Goal: Information Seeking & Learning: Learn about a topic

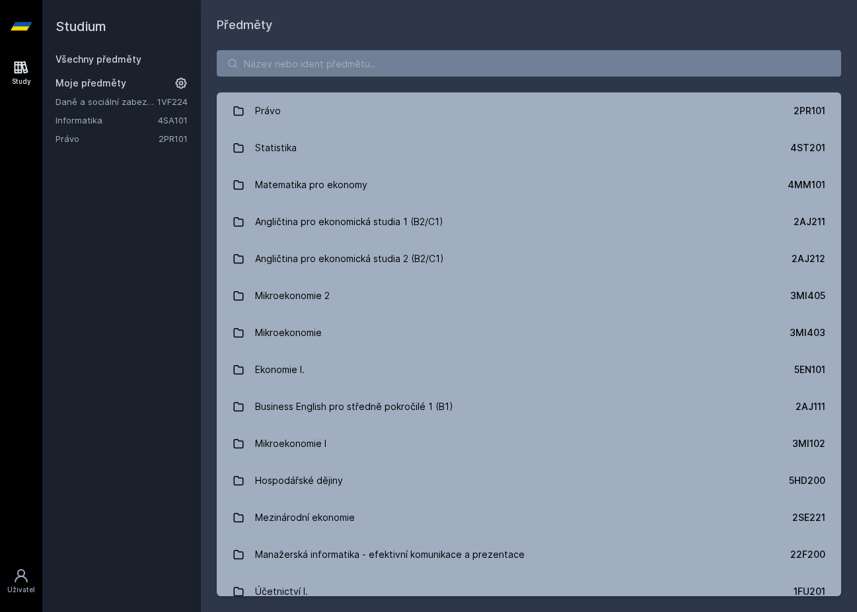
click at [117, 247] on div "Studium Všechny předměty Moje předměty Daně a sociální zabezpečení 1VF224 Infor…" at bounding box center [121, 306] width 159 height 612
click at [94, 121] on link "Informatika" at bounding box center [106, 120] width 102 height 13
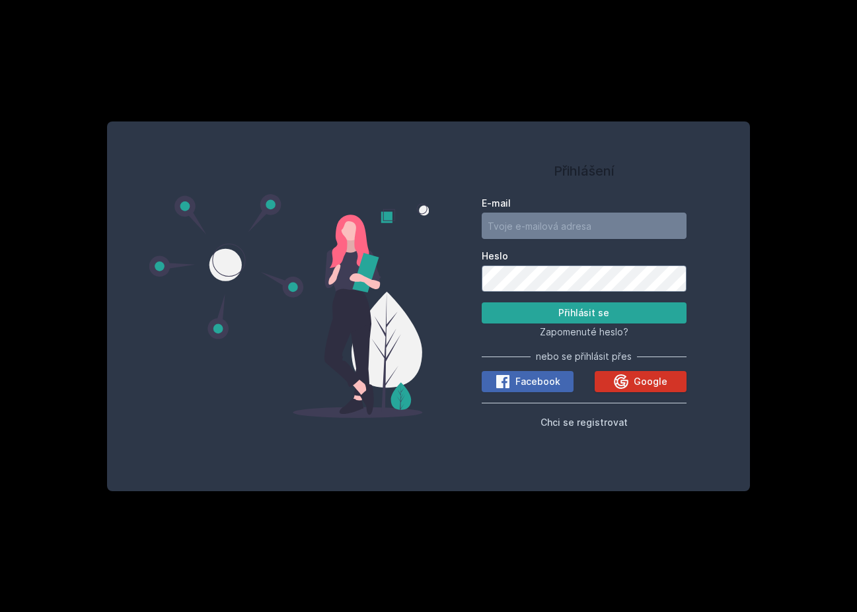
click at [655, 386] on span "Google" at bounding box center [650, 381] width 34 height 13
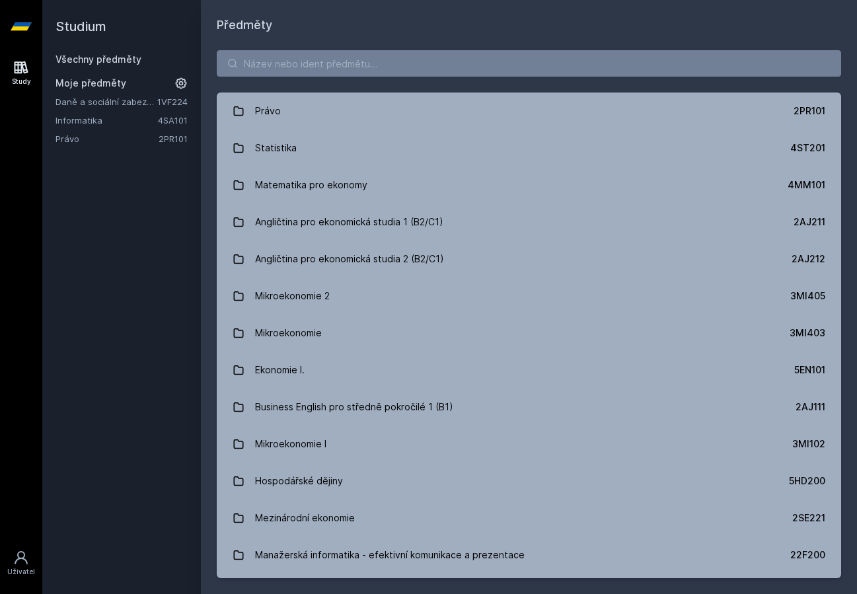
click at [141, 102] on link "Daně a sociální zabezpečení" at bounding box center [106, 101] width 102 height 13
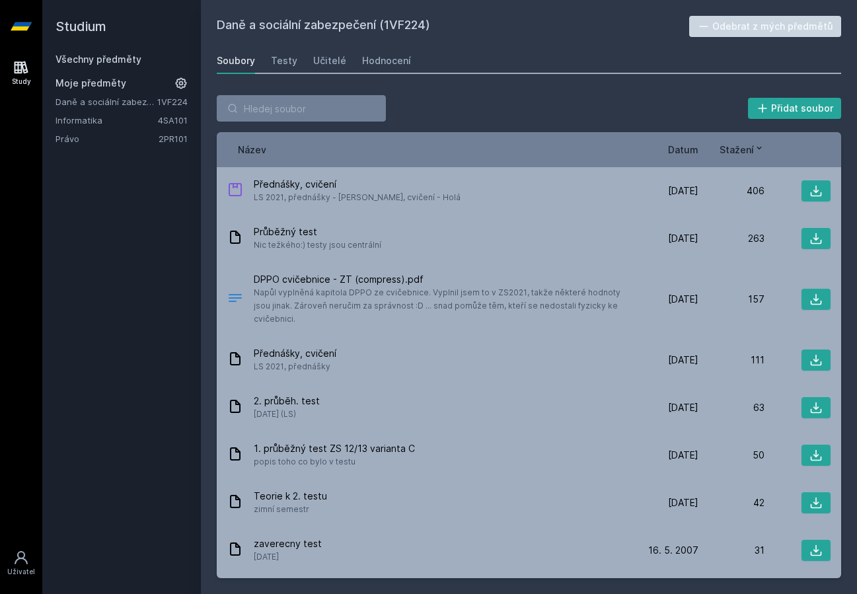
click at [690, 145] on span "Datum" at bounding box center [683, 150] width 30 height 14
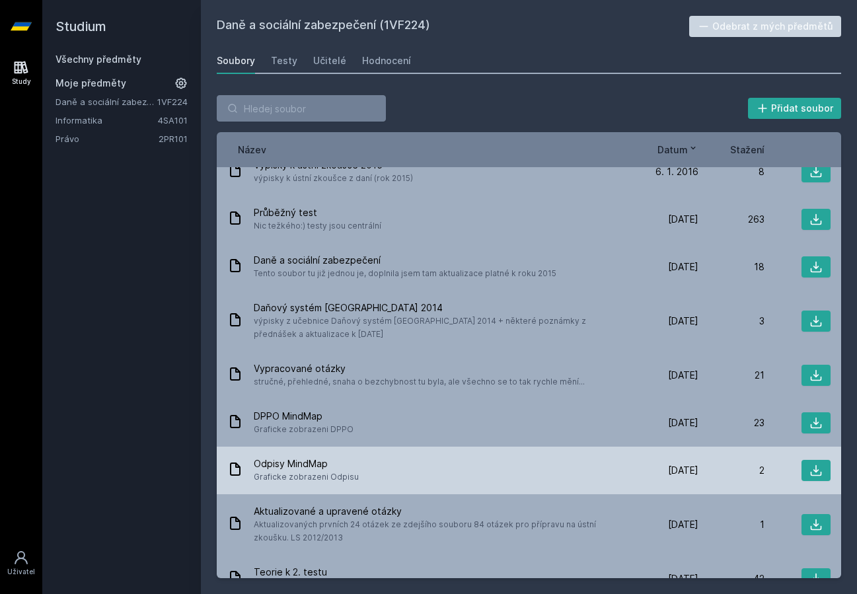
scroll to position [199, 0]
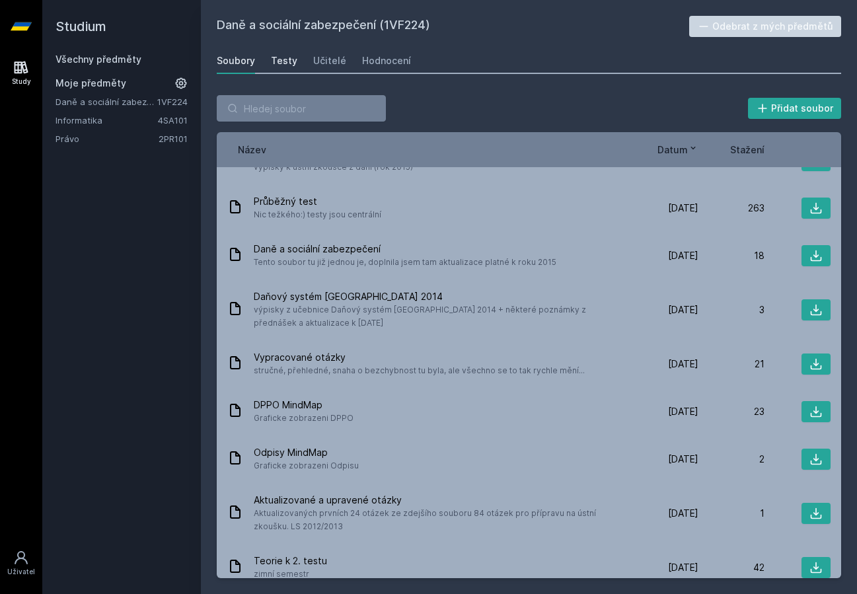
click at [279, 56] on div "Testy" at bounding box center [284, 60] width 26 height 13
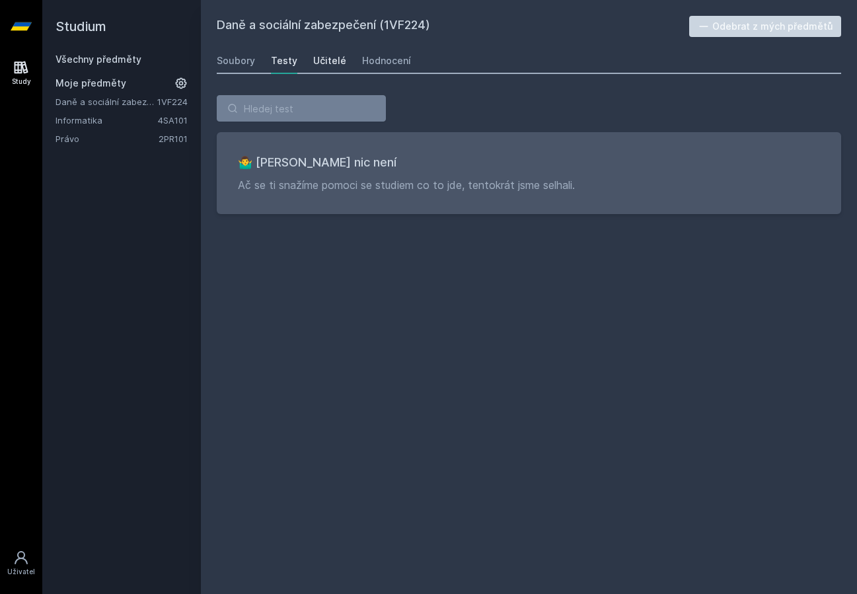
click at [332, 65] on div "Učitelé" at bounding box center [329, 60] width 33 height 13
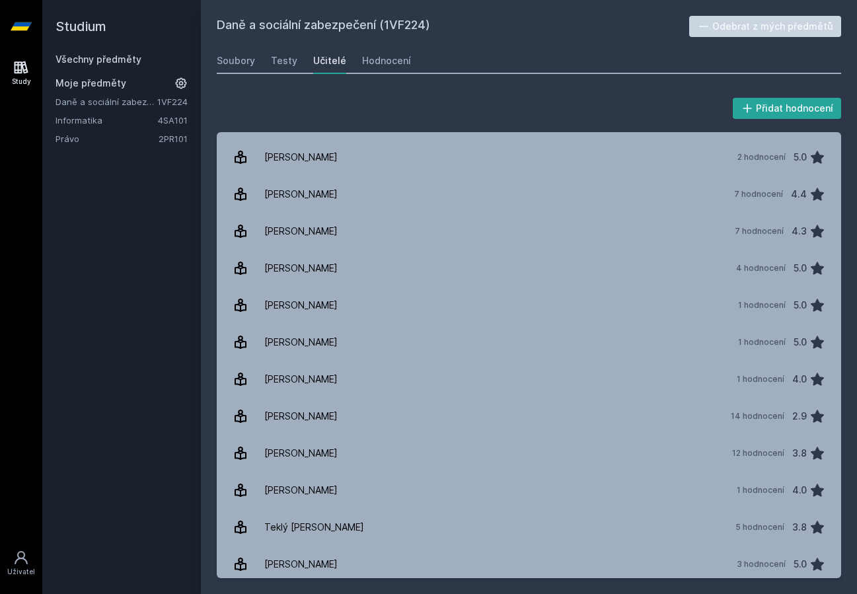
scroll to position [438, 0]
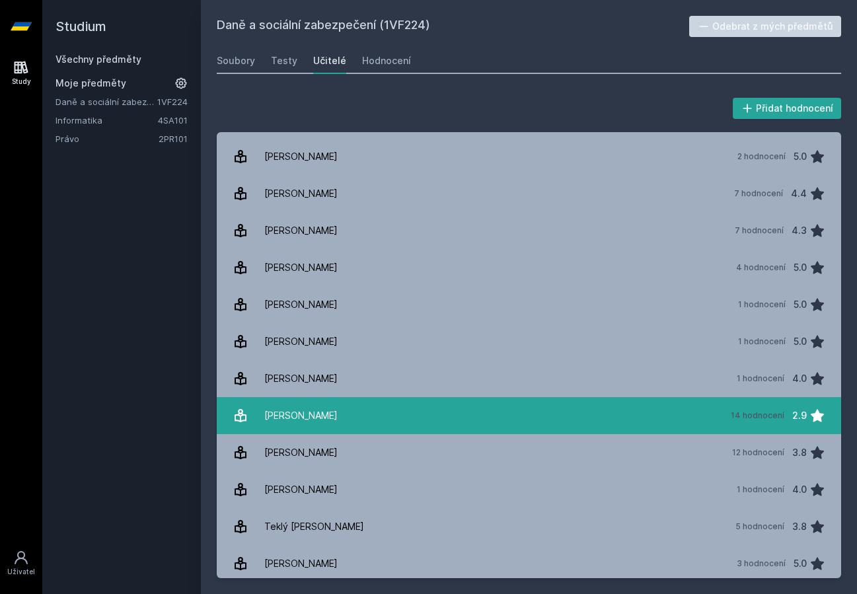
click at [602, 428] on link "[PERSON_NAME] 14 hodnocení 2.9" at bounding box center [529, 415] width 624 height 37
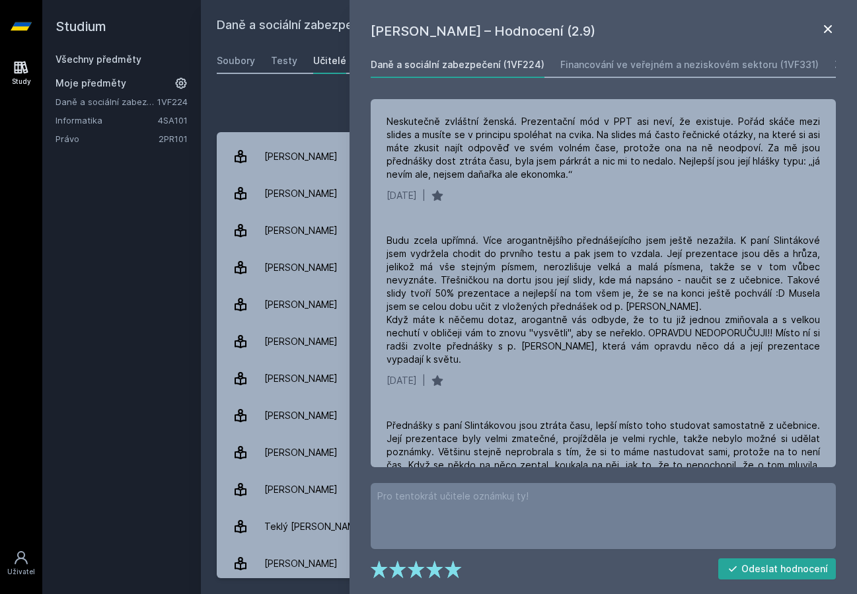
click at [828, 29] on icon at bounding box center [828, 29] width 8 height 8
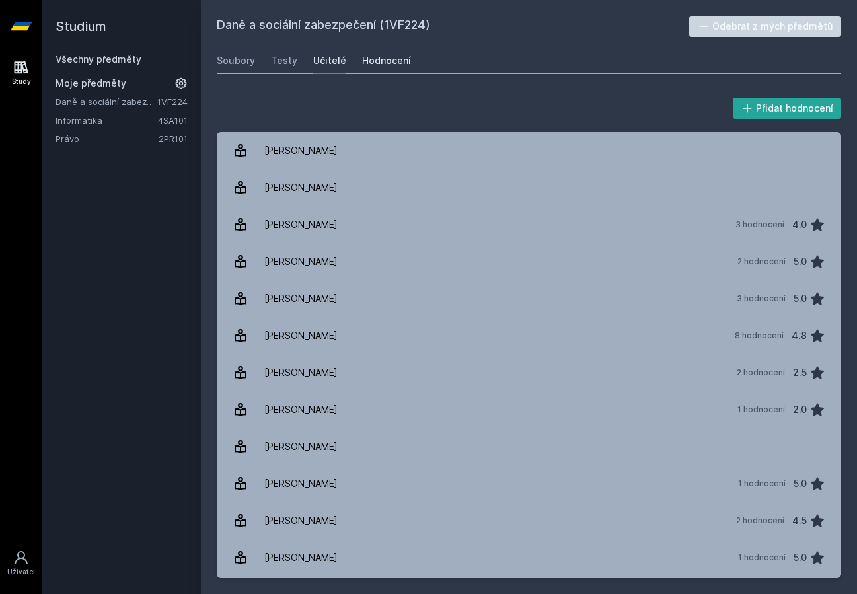
click at [371, 60] on div "Hodnocení" at bounding box center [386, 60] width 49 height 13
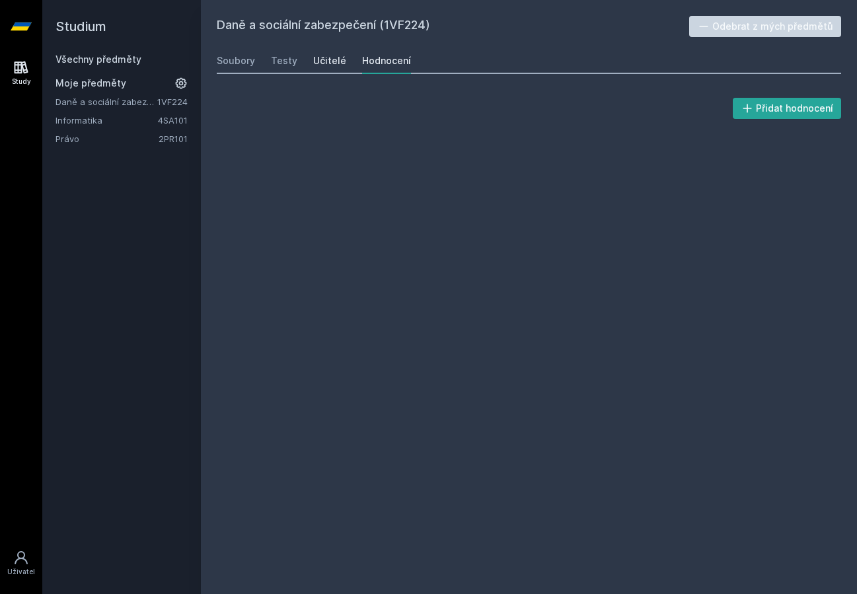
click at [324, 61] on div "Učitelé" at bounding box center [329, 60] width 33 height 13
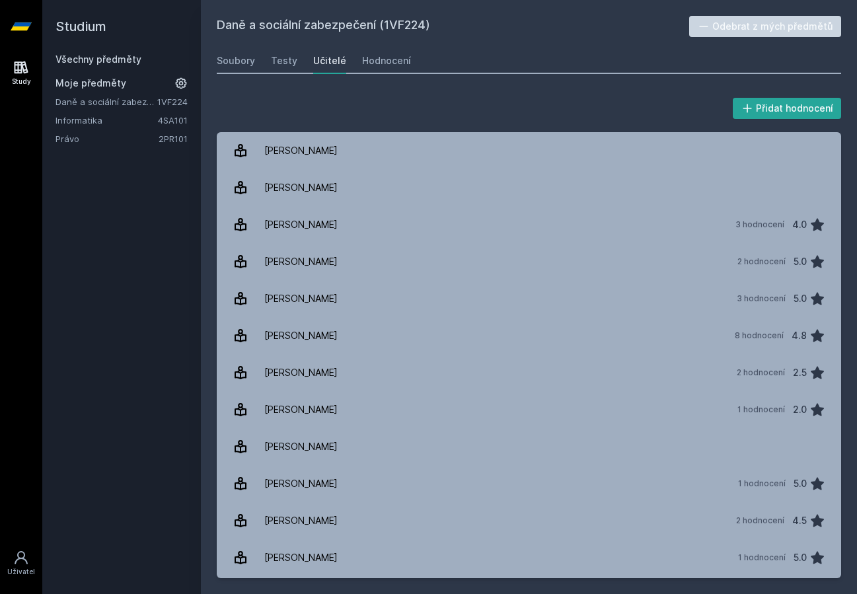
click at [92, 124] on link "Informatika" at bounding box center [106, 120] width 102 height 13
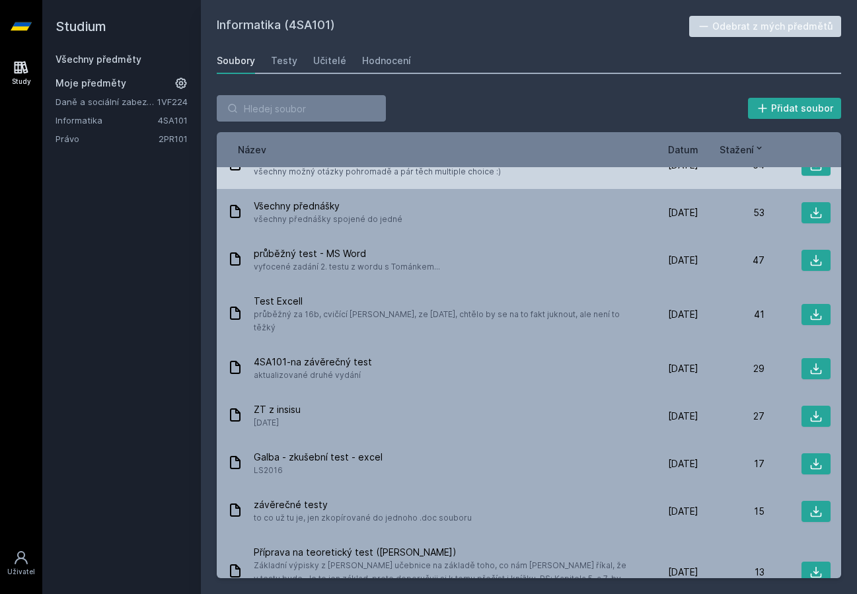
scroll to position [258, 0]
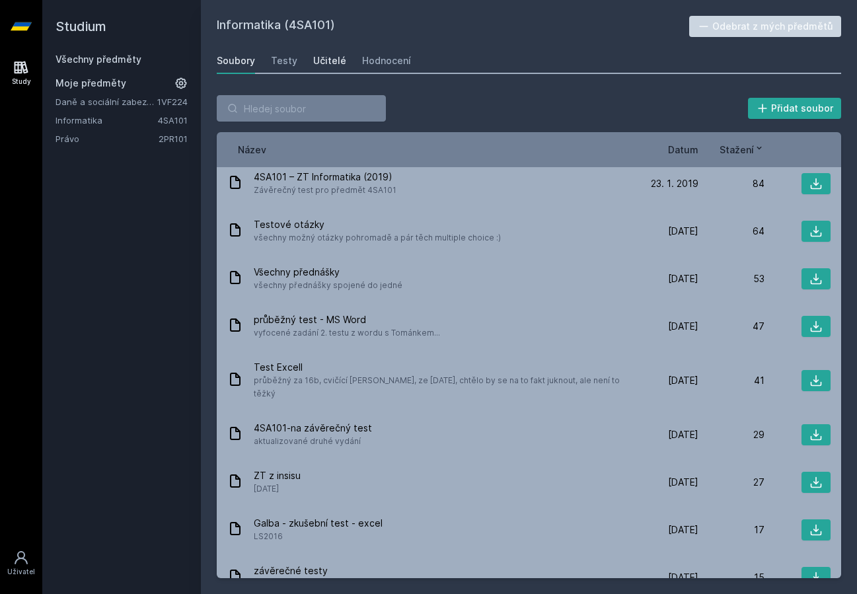
click at [323, 70] on link "Učitelé" at bounding box center [329, 61] width 33 height 26
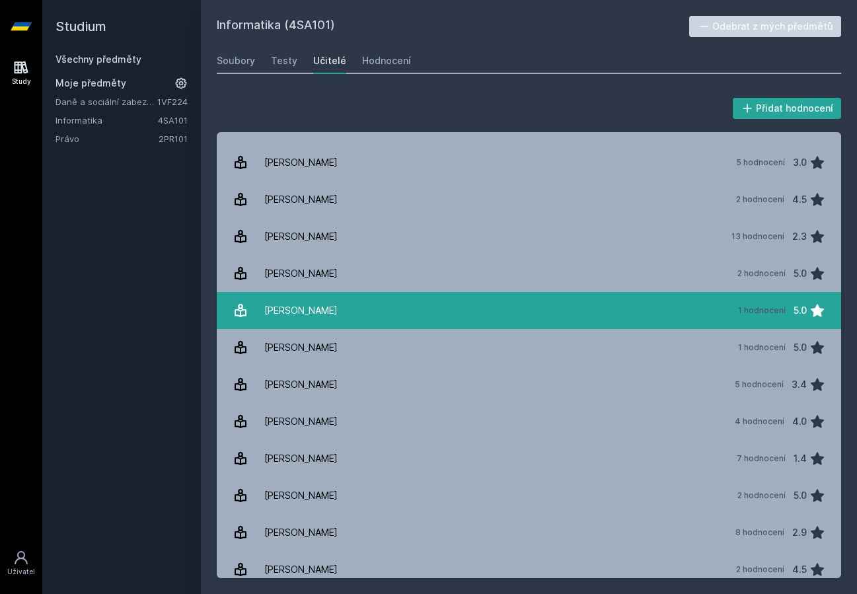
scroll to position [464, 0]
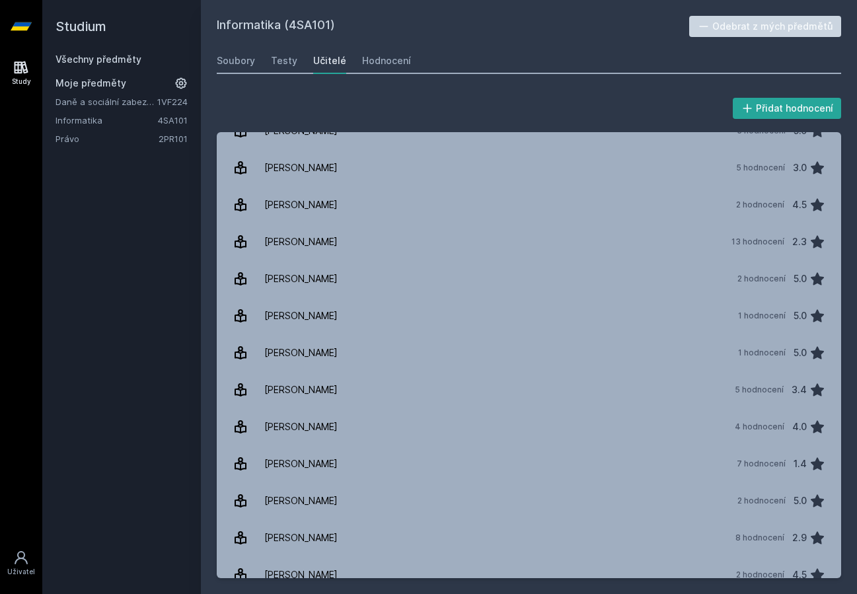
click at [74, 137] on link "Právo" at bounding box center [106, 138] width 103 height 13
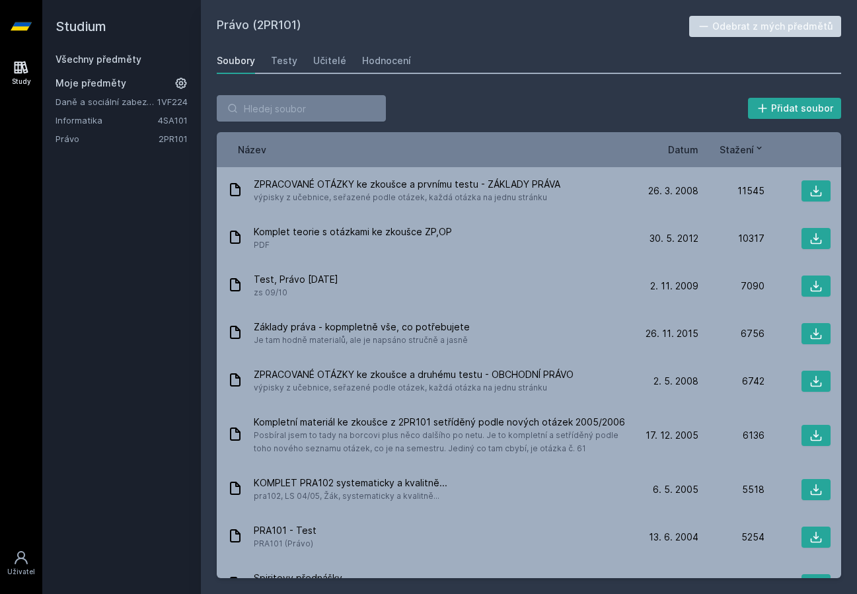
click at [73, 137] on link "Právo" at bounding box center [106, 138] width 103 height 13
